Goal: Register for event/course

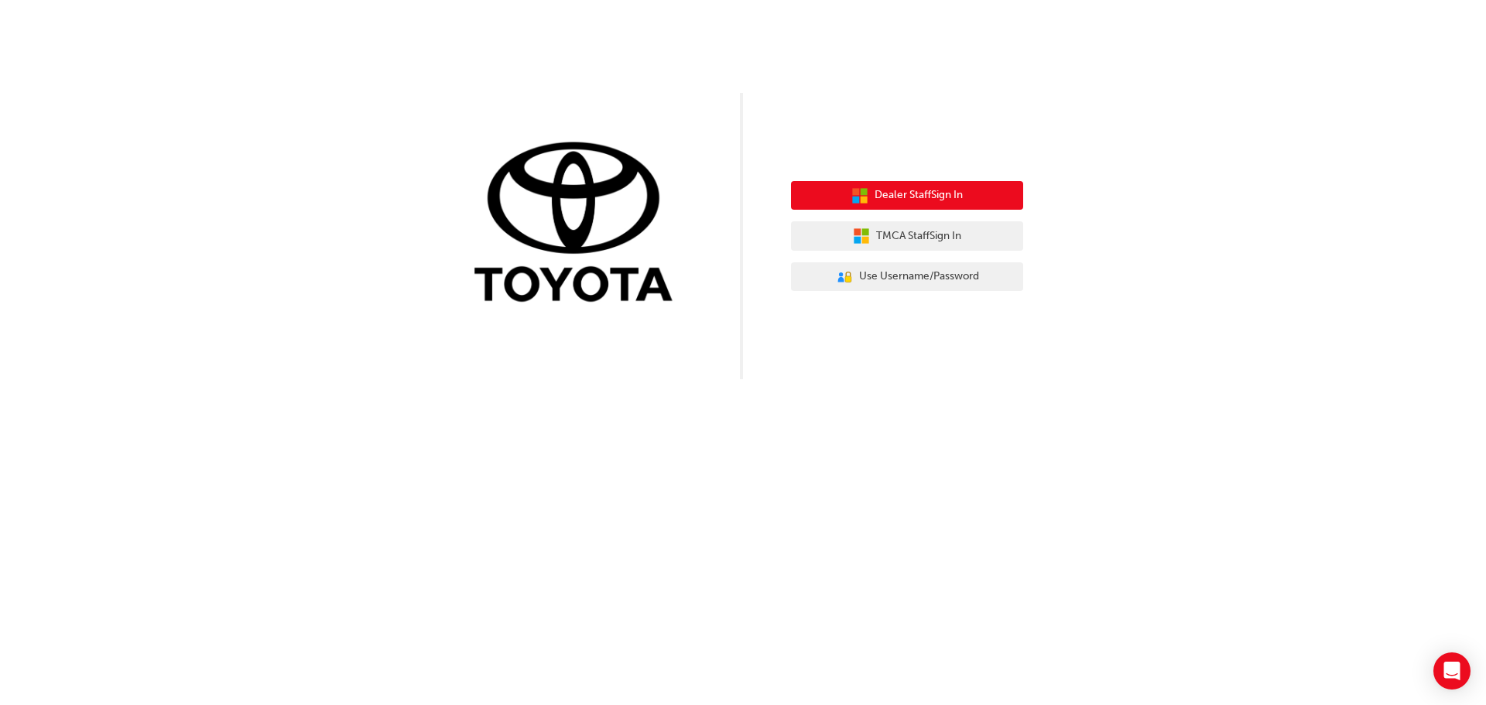
click at [898, 200] on span "Dealer Staff Sign In" at bounding box center [919, 196] width 88 height 18
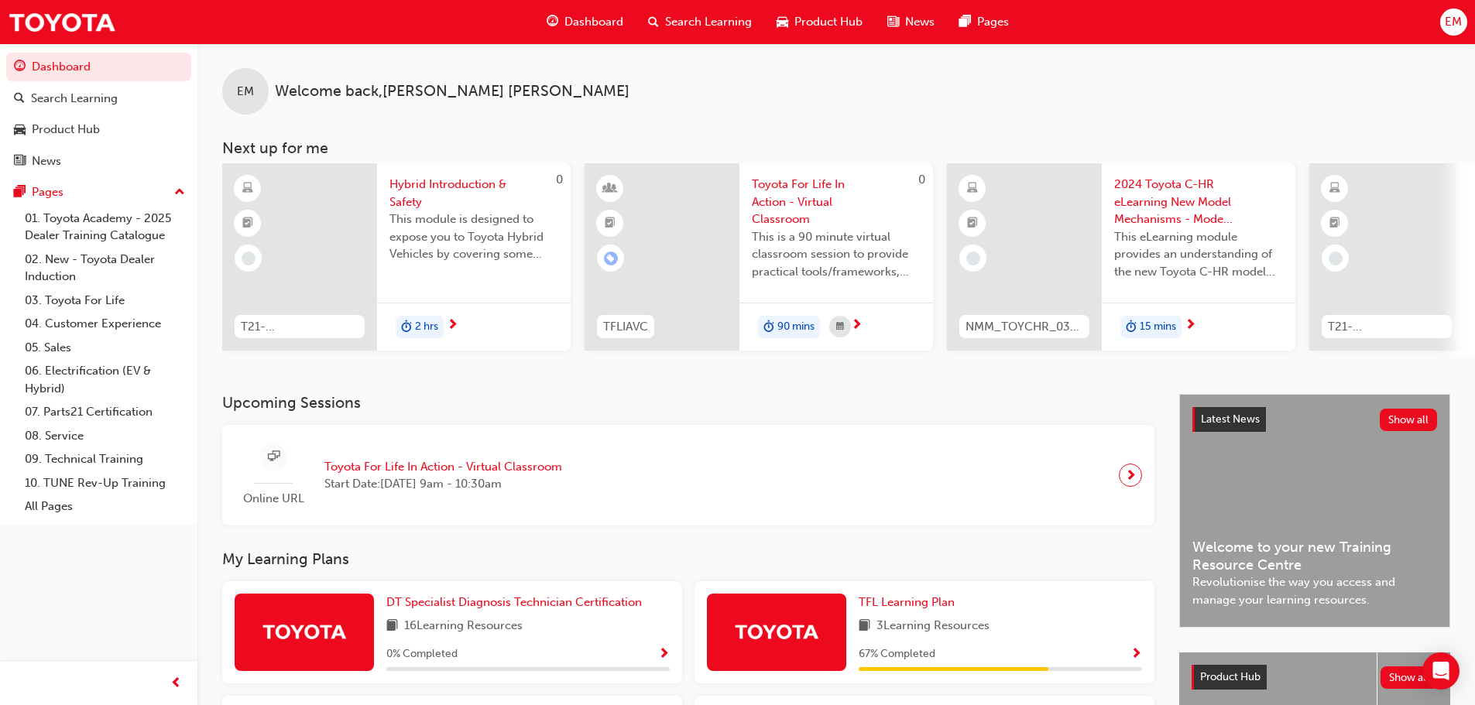
click at [403, 475] on span "Toyota For Life In Action - Virtual Classroom" at bounding box center [443, 467] width 238 height 18
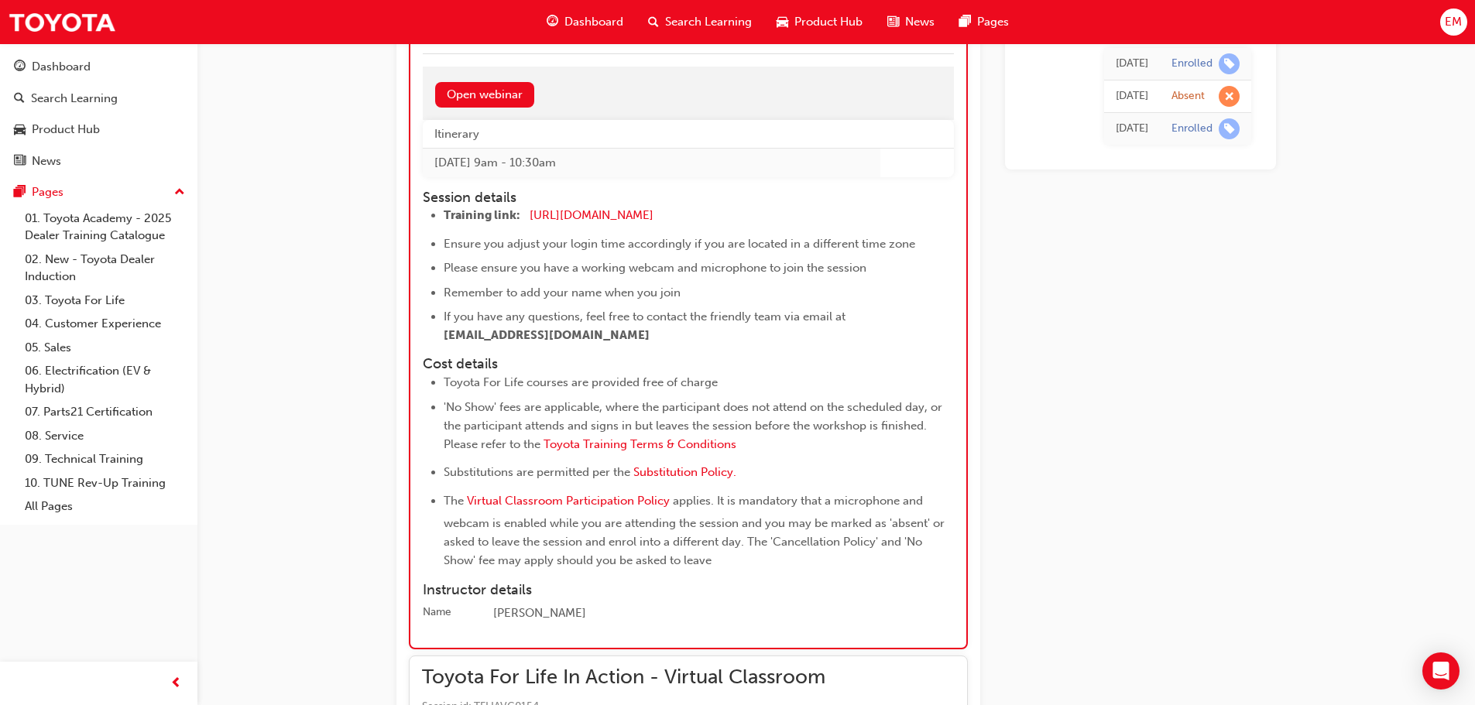
scroll to position [1229, 0]
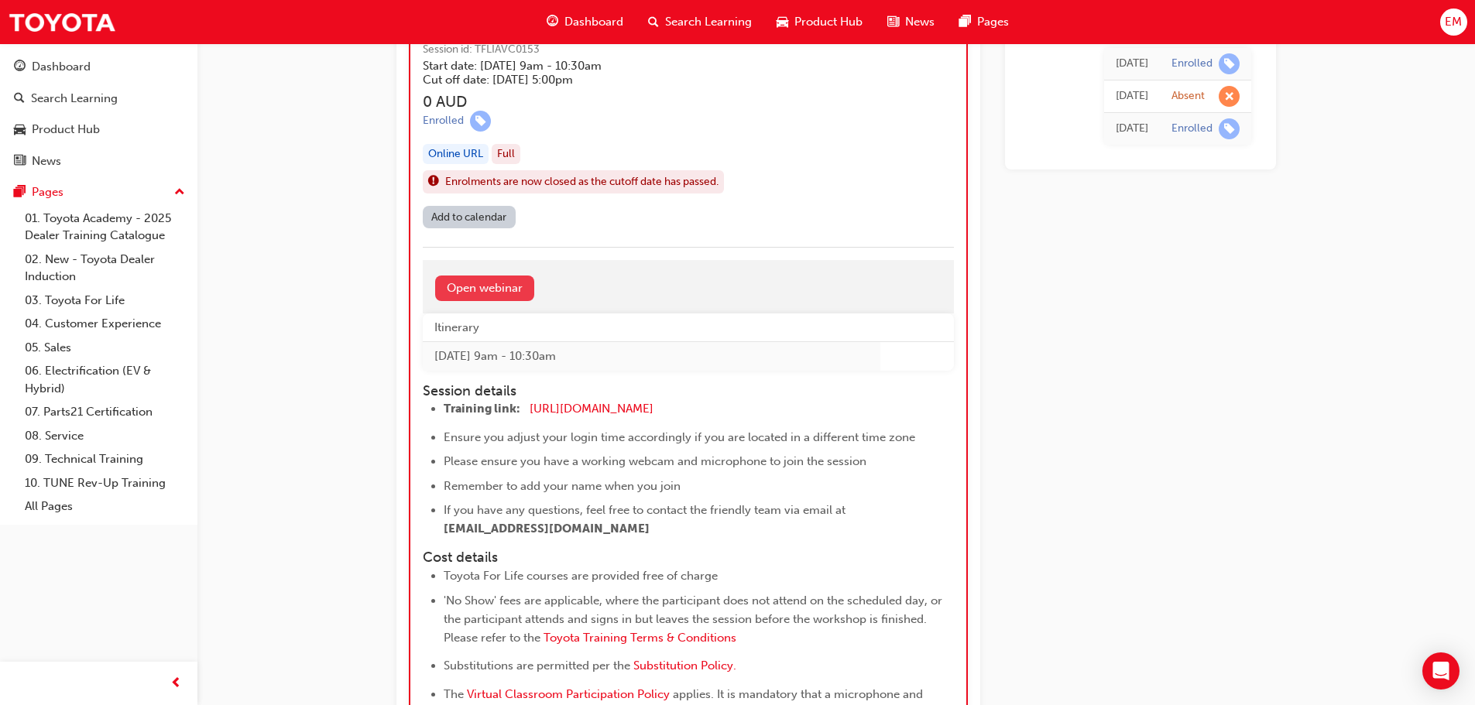
click at [465, 280] on link "Open webinar" at bounding box center [484, 289] width 99 height 26
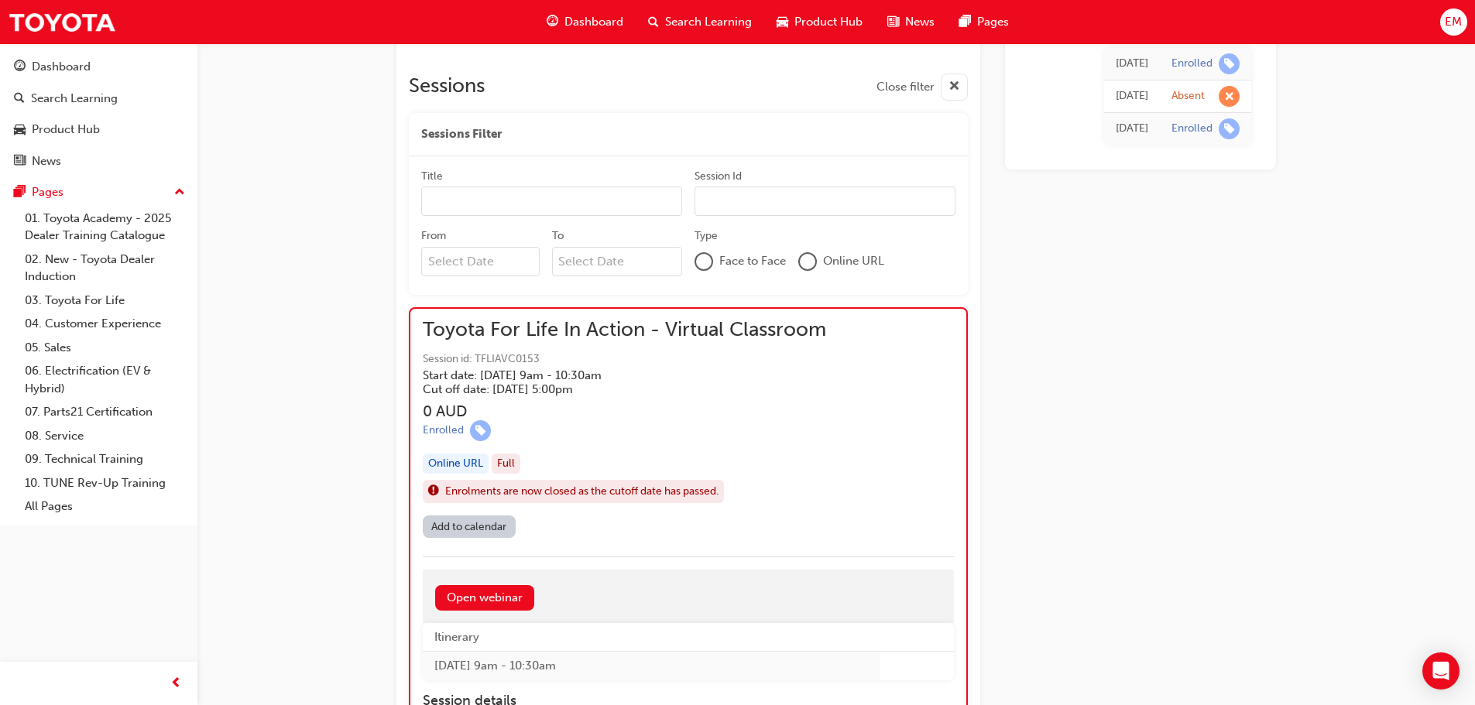
scroll to position [928, 0]
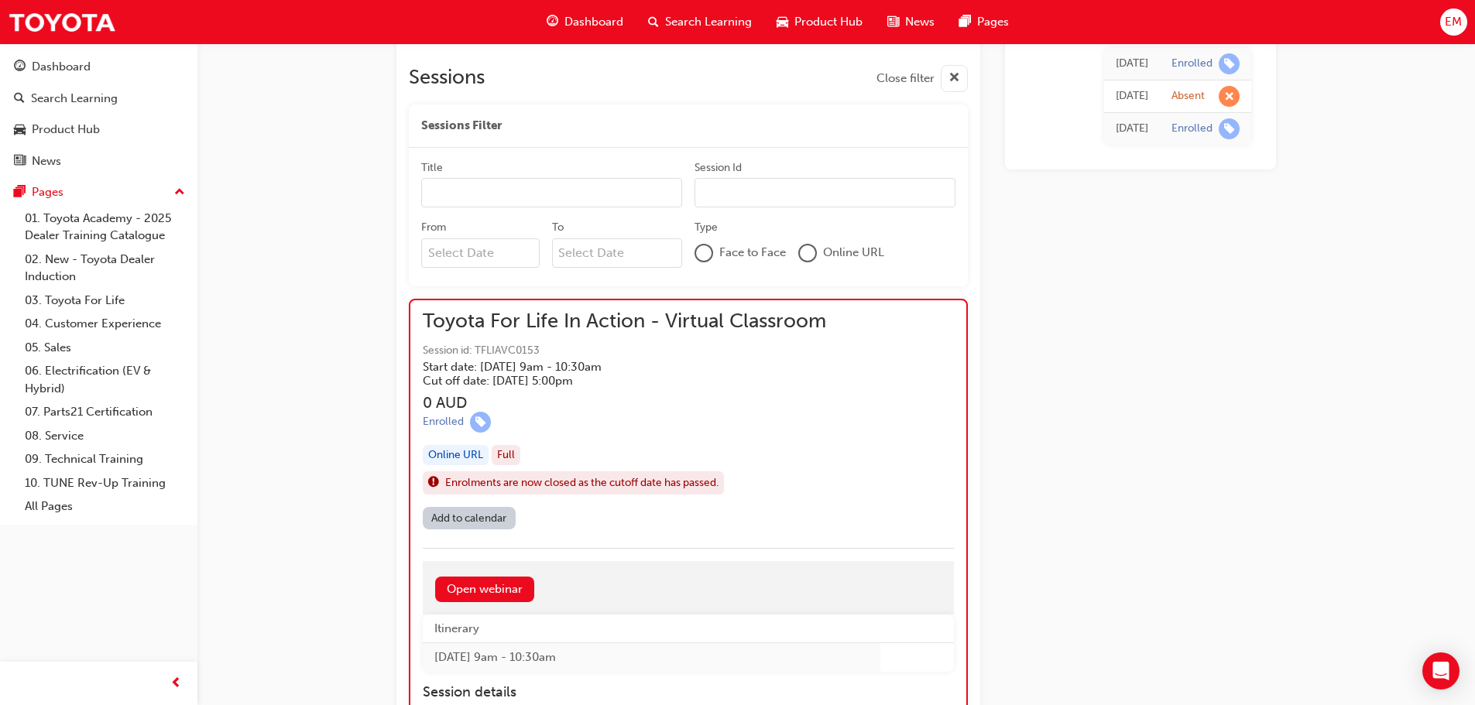
click at [550, 322] on span "Toyota For Life In Action - Virtual Classroom" at bounding box center [624, 322] width 403 height 18
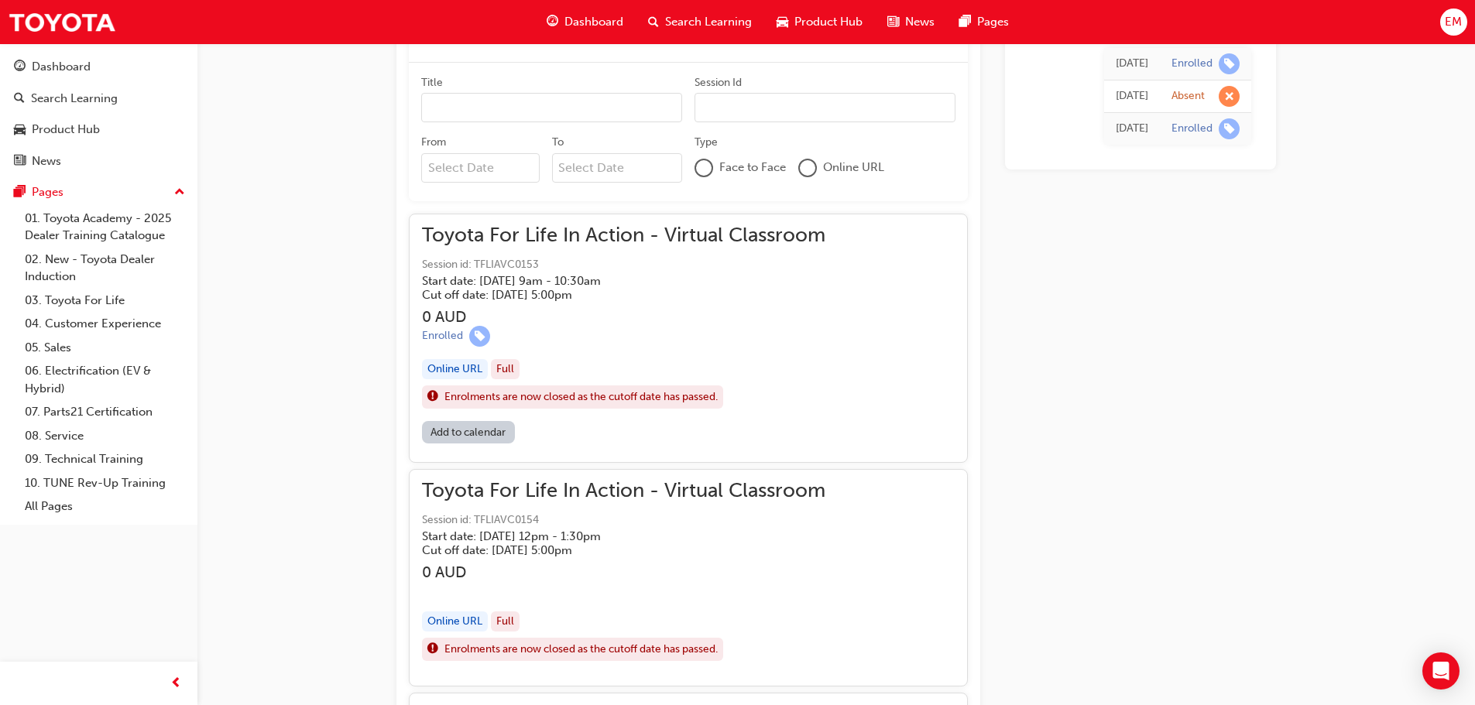
scroll to position [1084, 0]
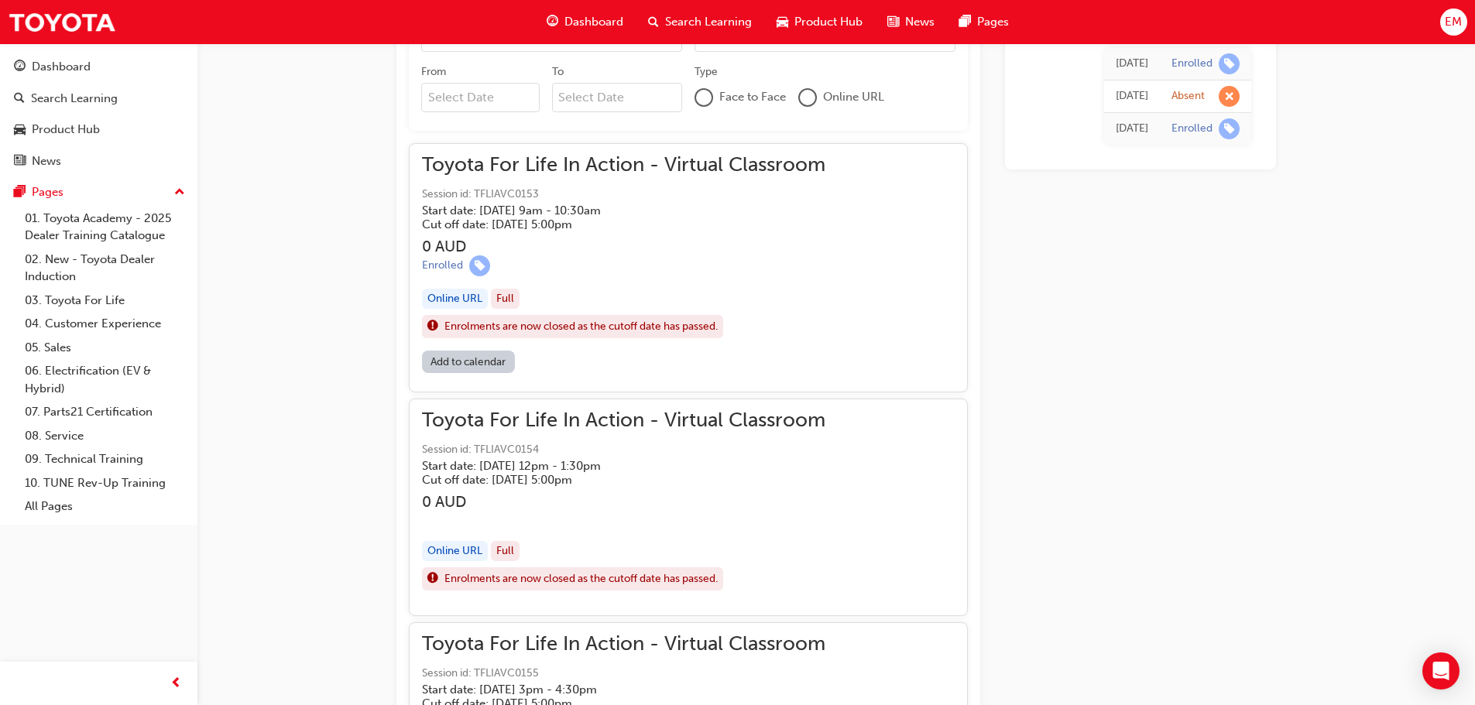
click at [634, 159] on span "Toyota For Life In Action - Virtual Classroom" at bounding box center [623, 165] width 403 height 18
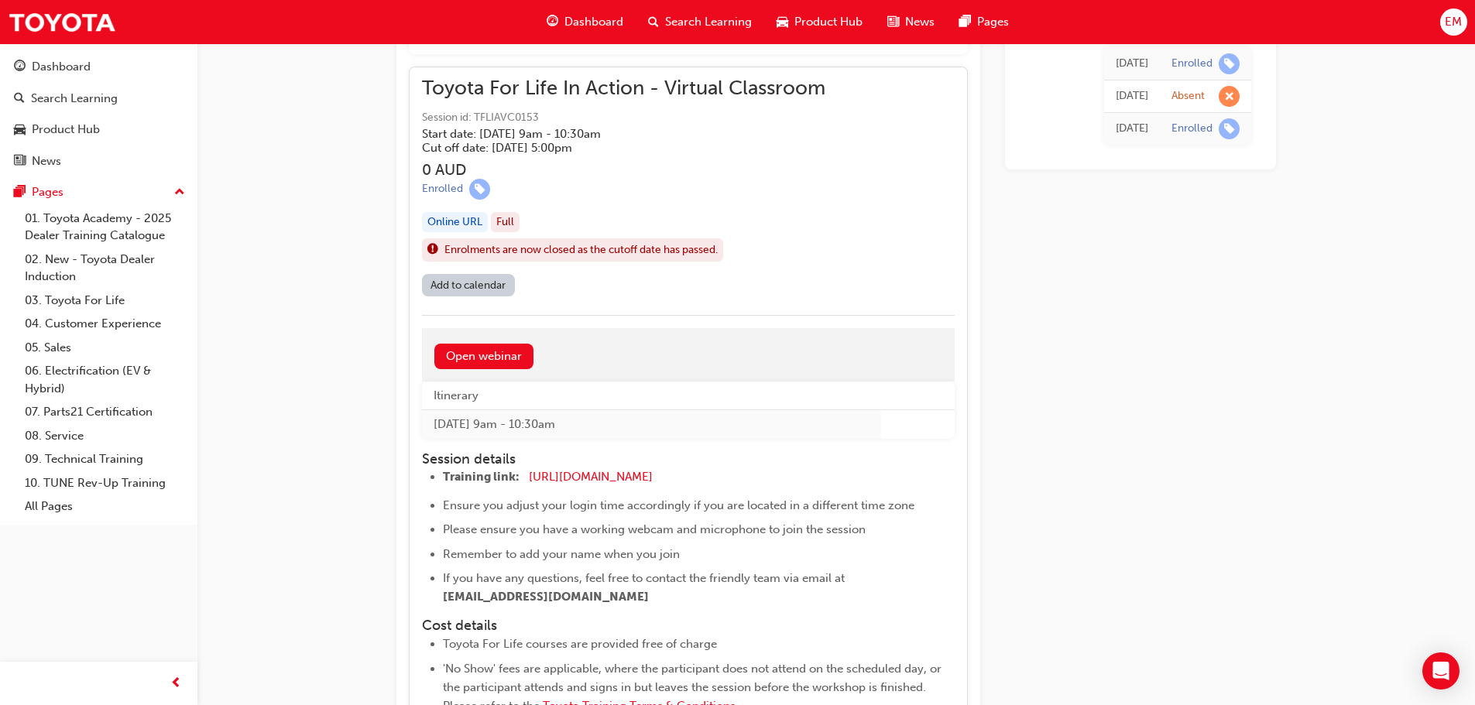
scroll to position [1239, 0]
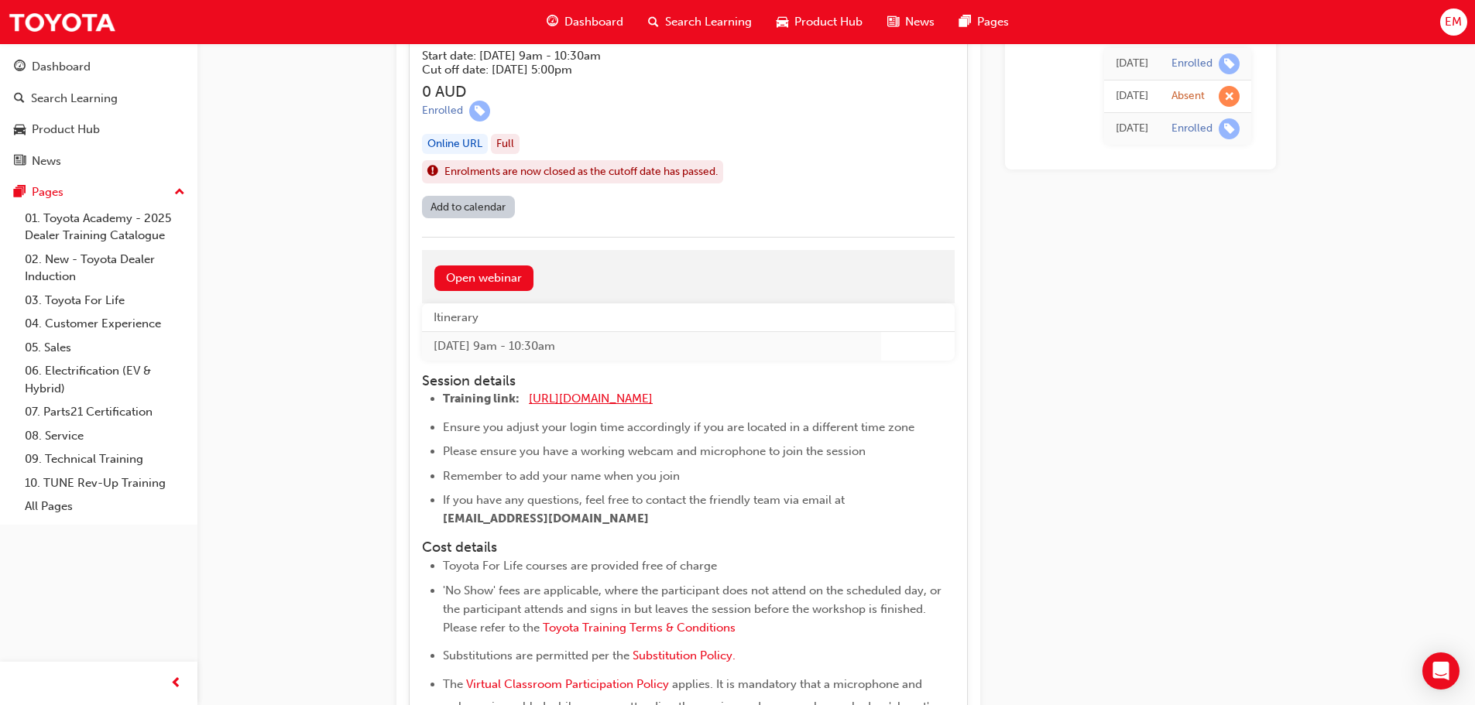
click at [590, 397] on span "https://zoom.us/j/5450758959" at bounding box center [591, 399] width 124 height 14
